Goal: Find contact information: Obtain details needed to contact an individual or organization

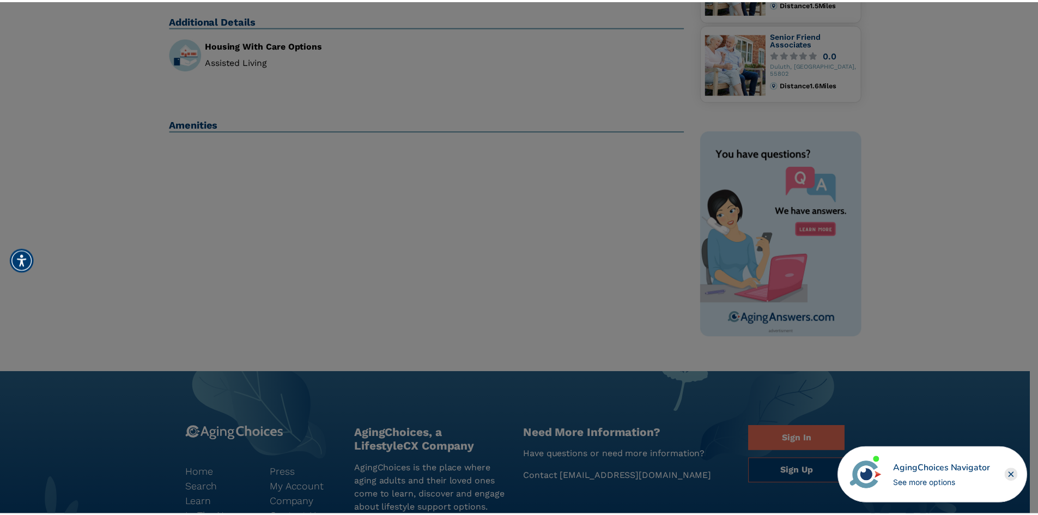
scroll to position [400, 0]
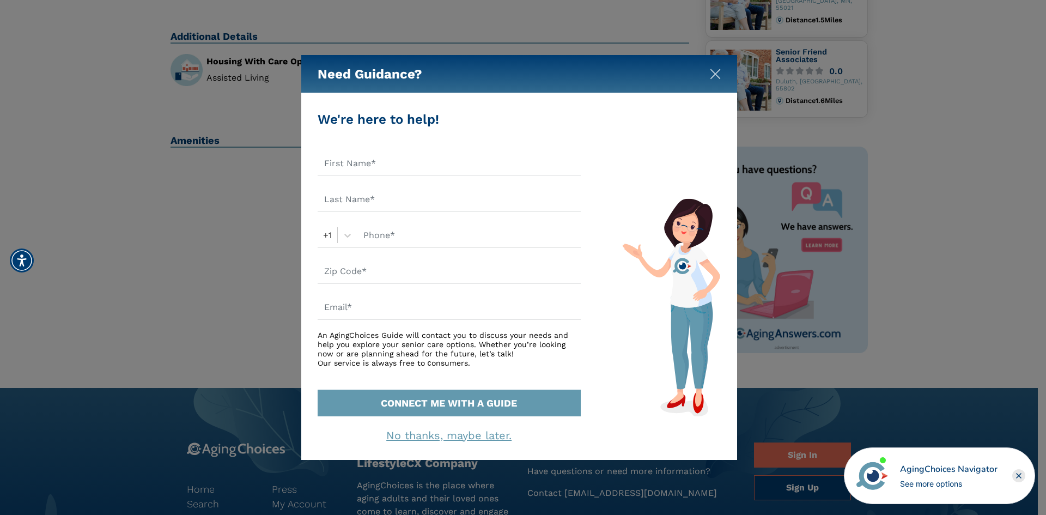
click at [718, 71] on img "Close" at bounding box center [715, 74] width 11 height 11
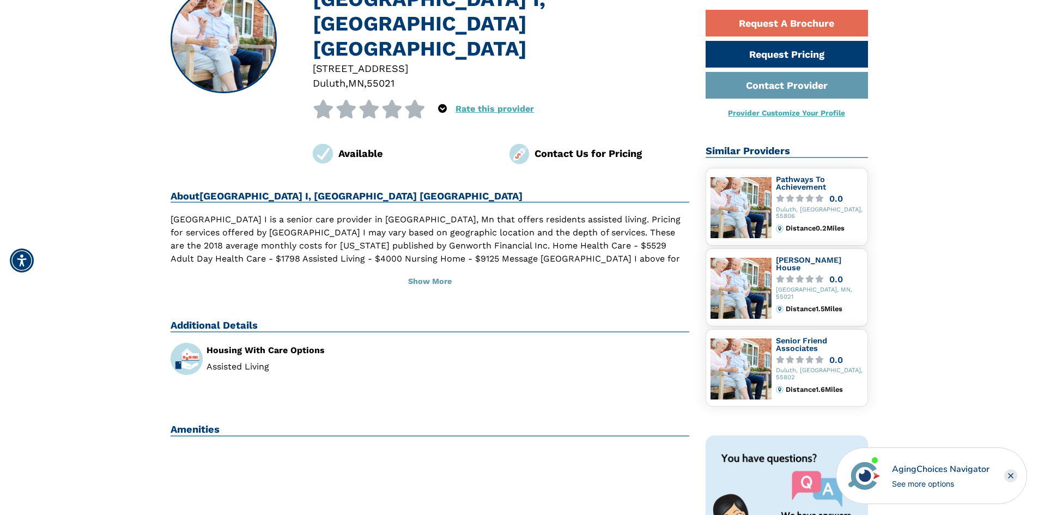
scroll to position [128, 0]
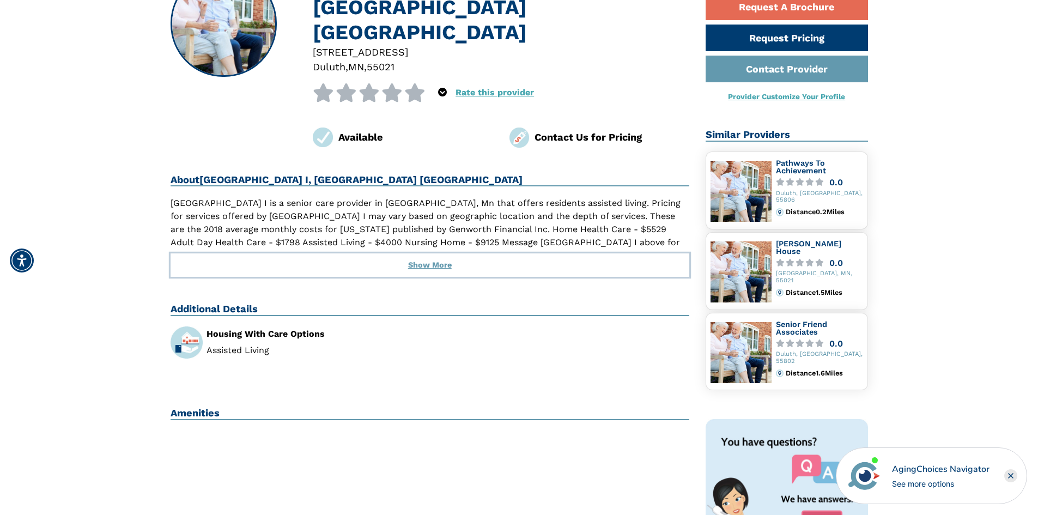
click at [426, 253] on button "Show More" at bounding box center [430, 265] width 519 height 24
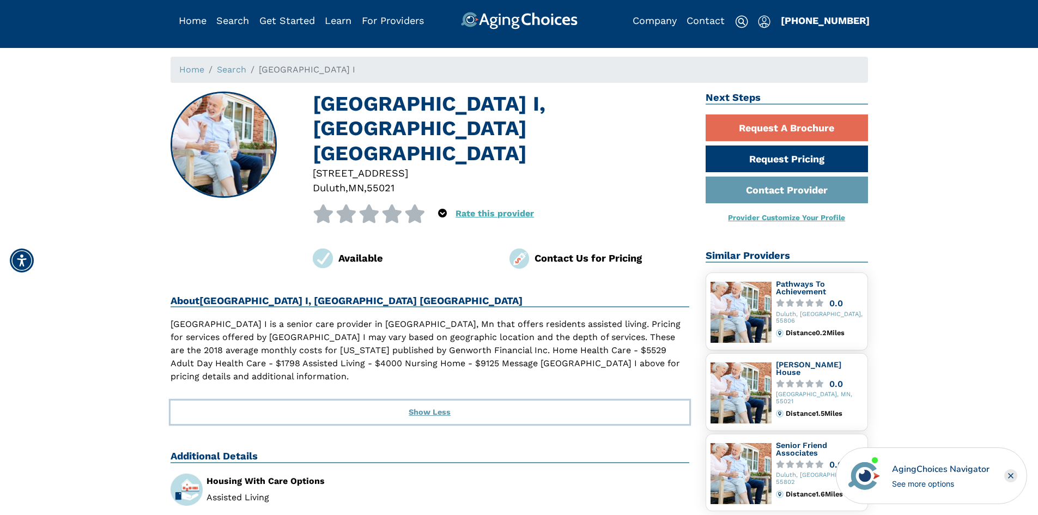
scroll to position [0, 0]
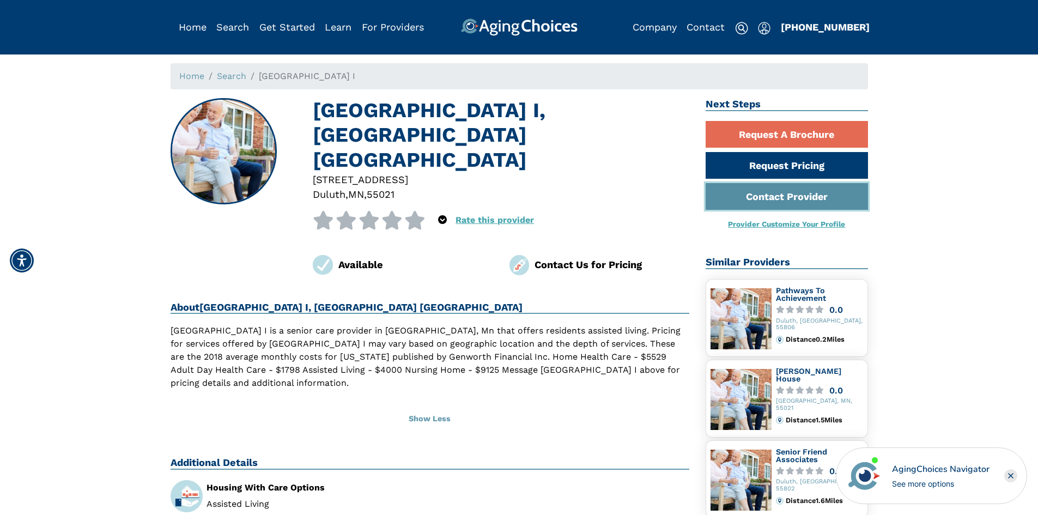
click at [762, 197] on link "Contact Provider" at bounding box center [787, 196] width 162 height 27
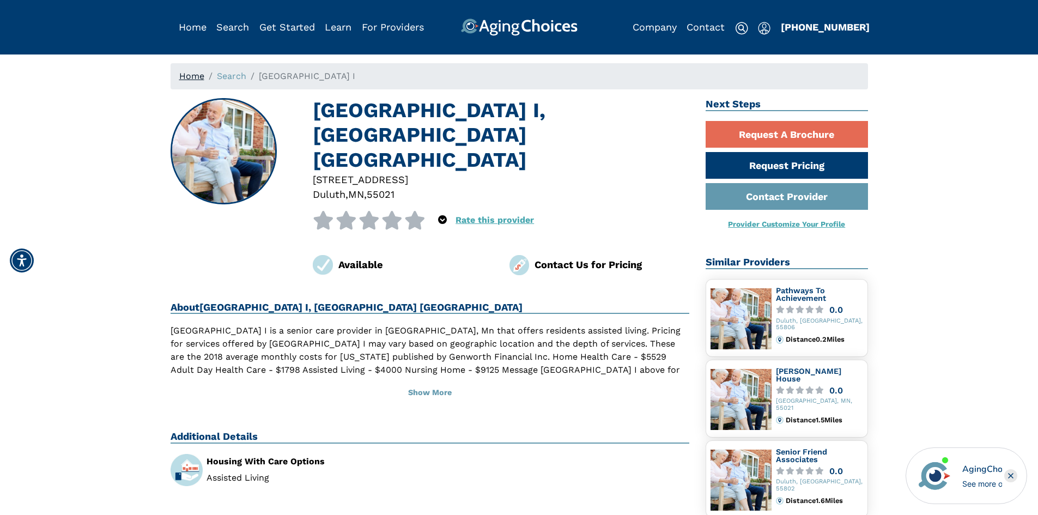
click at [199, 75] on link "Home" at bounding box center [191, 76] width 25 height 10
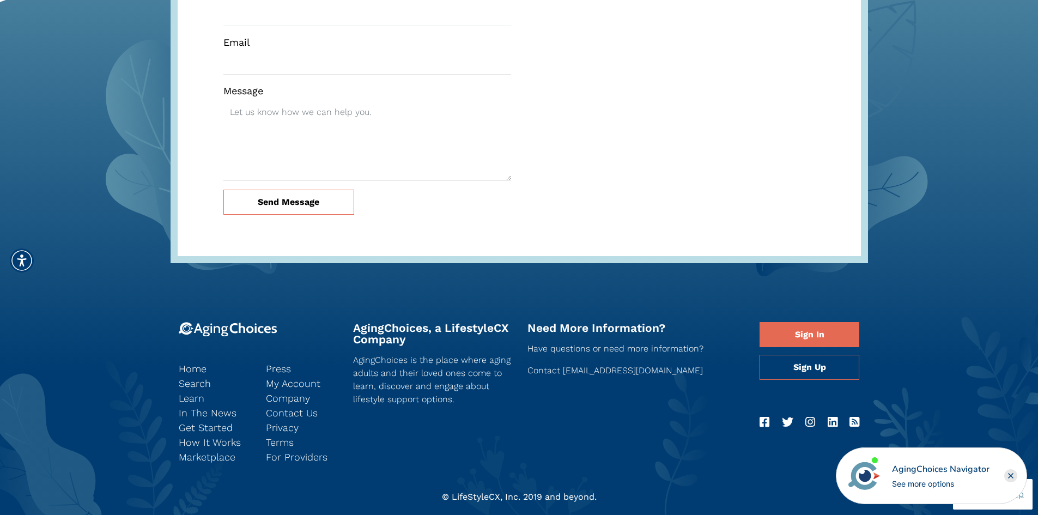
scroll to position [3054, 0]
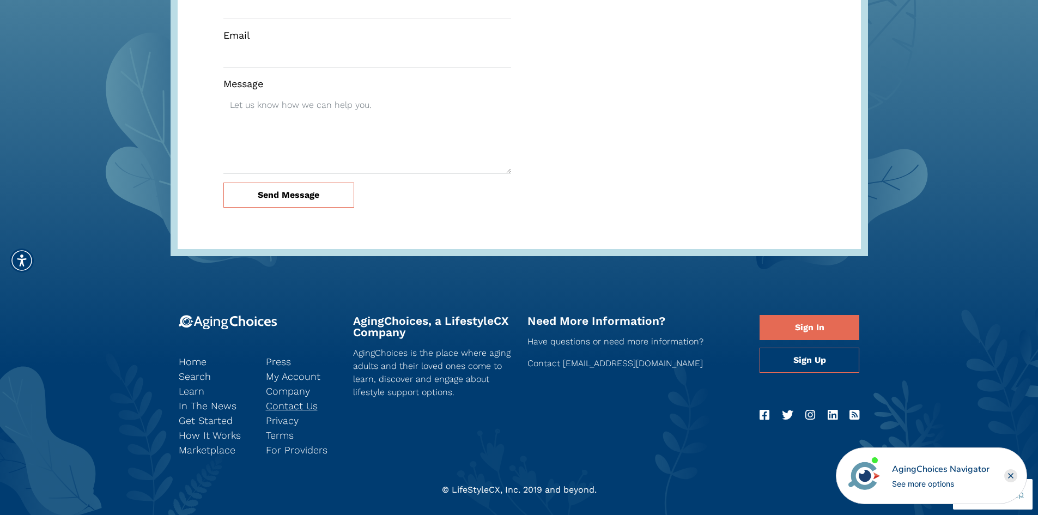
click at [291, 398] on link "Contact Us" at bounding box center [301, 405] width 71 height 15
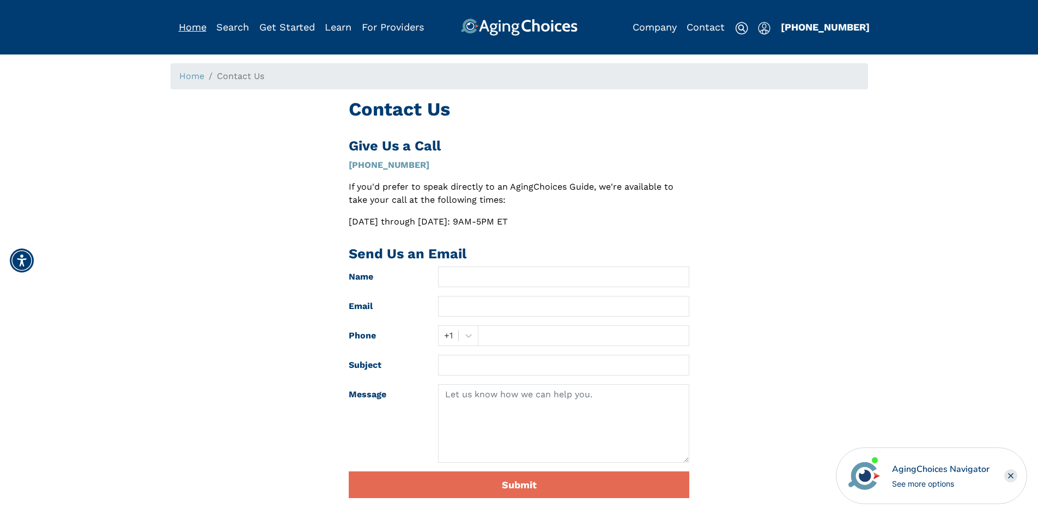
click at [204, 25] on link "Home" at bounding box center [193, 26] width 28 height 11
